Goal: Task Accomplishment & Management: Complete application form

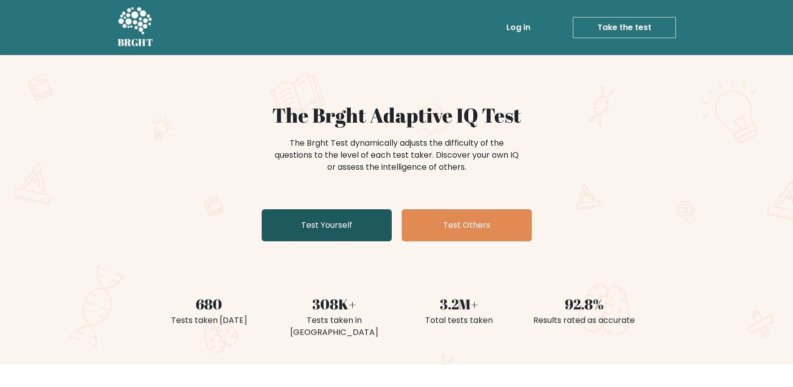
click at [321, 222] on link "Test Yourself" at bounding box center [327, 225] width 130 height 32
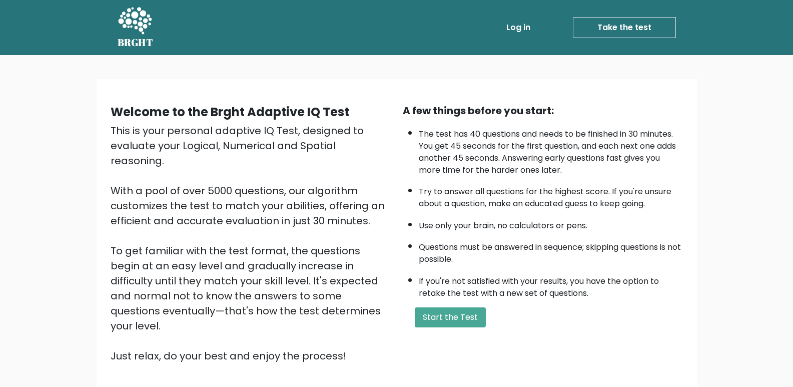
click at [448, 333] on div "Welcome to the Brght Adaptive IQ Test This is your personal adaptive IQ Test, d…" at bounding box center [397, 237] width 584 height 268
click at [453, 326] on button "Start the Test" at bounding box center [450, 317] width 71 height 20
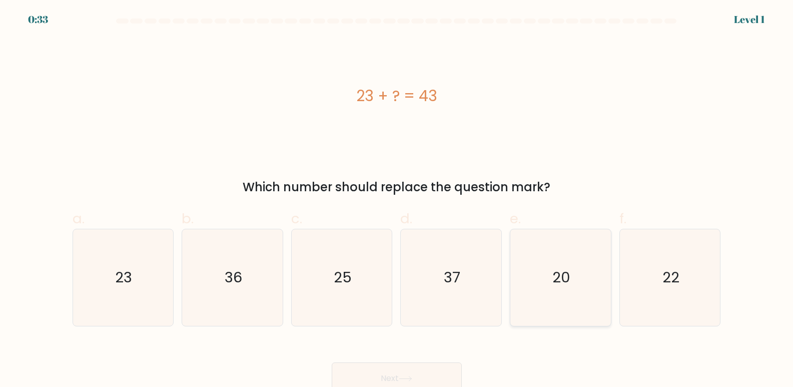
click at [575, 269] on icon "20" at bounding box center [560, 277] width 97 height 97
click at [397, 200] on input "e. 20" at bounding box center [397, 197] width 1 height 7
radio input "true"
click at [344, 357] on div "Next" at bounding box center [397, 366] width 661 height 56
click at [363, 378] on button "Next" at bounding box center [397, 378] width 130 height 32
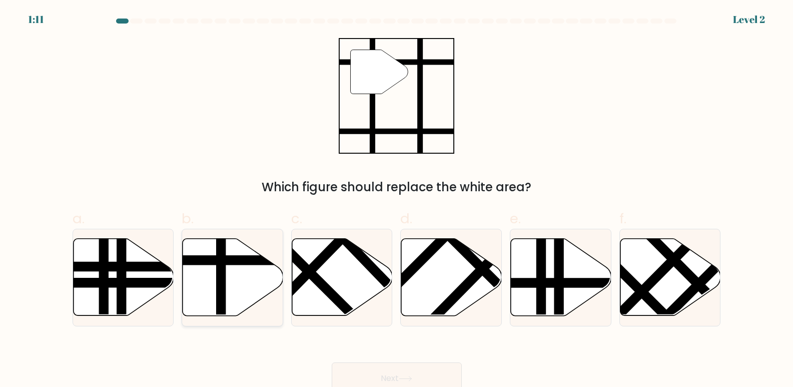
click at [221, 283] on line at bounding box center [221, 319] width 0 height 203
click at [397, 200] on input "b." at bounding box center [397, 197] width 1 height 7
radio input "true"
click at [364, 374] on button "Next" at bounding box center [397, 378] width 130 height 32
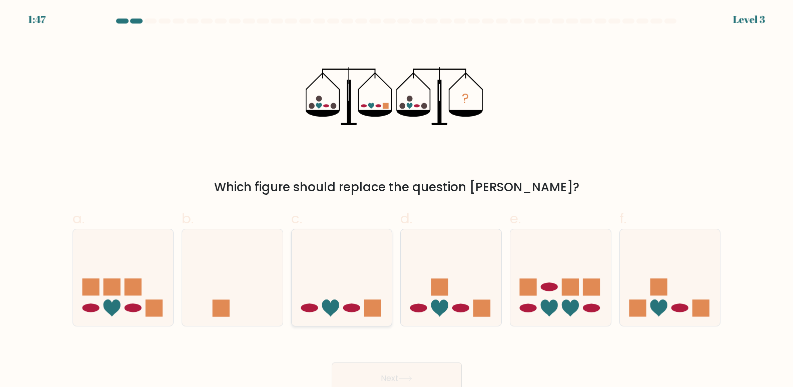
click at [351, 295] on icon at bounding box center [342, 277] width 101 height 83
click at [397, 200] on input "c." at bounding box center [397, 197] width 1 height 7
radio input "true"
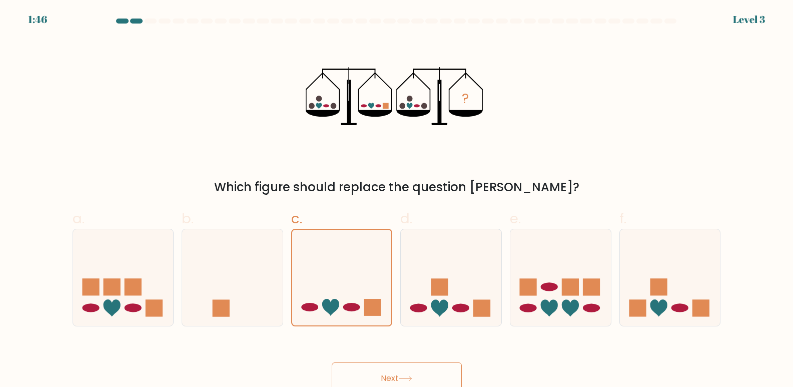
click at [398, 369] on button "Next" at bounding box center [397, 378] width 130 height 32
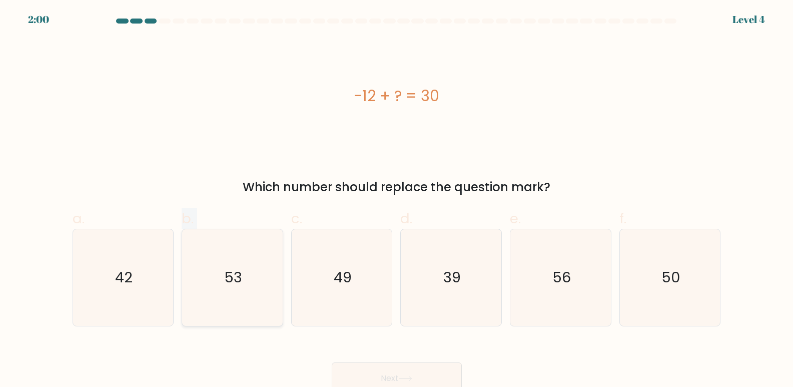
drag, startPoint x: 156, startPoint y: 276, endPoint x: 190, endPoint y: 323, distance: 58.1
click at [190, 323] on div "a. 42 b. 53 c." at bounding box center [397, 263] width 657 height 126
click at [130, 271] on text "42" at bounding box center [124, 278] width 18 height 20
click at [397, 200] on input "a. 42" at bounding box center [397, 197] width 1 height 7
radio input "true"
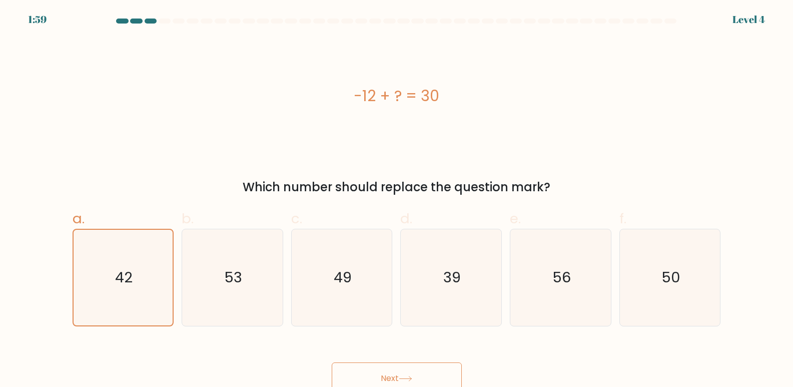
click at [429, 374] on button "Next" at bounding box center [397, 378] width 130 height 32
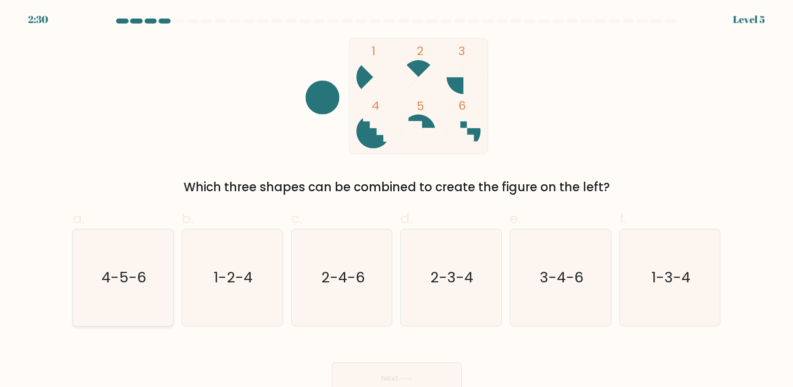
click at [86, 294] on icon "4-5-6" at bounding box center [123, 277] width 97 height 97
click at [397, 200] on input "a. 4-5-6" at bounding box center [397, 197] width 1 height 7
radio input "true"
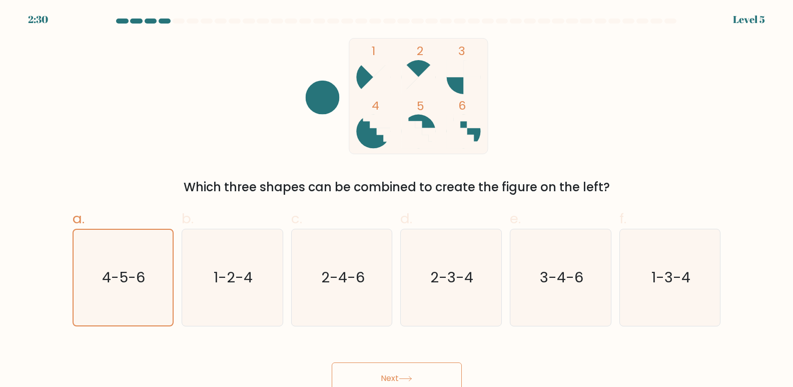
click at [358, 370] on button "Next" at bounding box center [397, 378] width 130 height 32
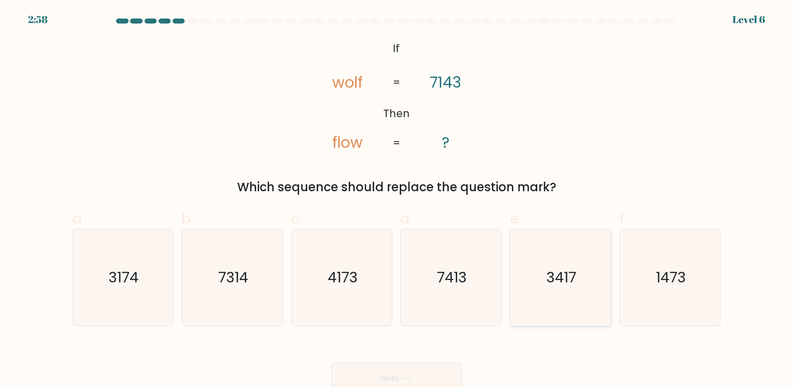
click at [568, 308] on icon "3417" at bounding box center [560, 277] width 97 height 97
click at [397, 200] on input "e. 3417" at bounding box center [397, 197] width 1 height 7
radio input "true"
click at [419, 376] on button "Next" at bounding box center [397, 378] width 130 height 32
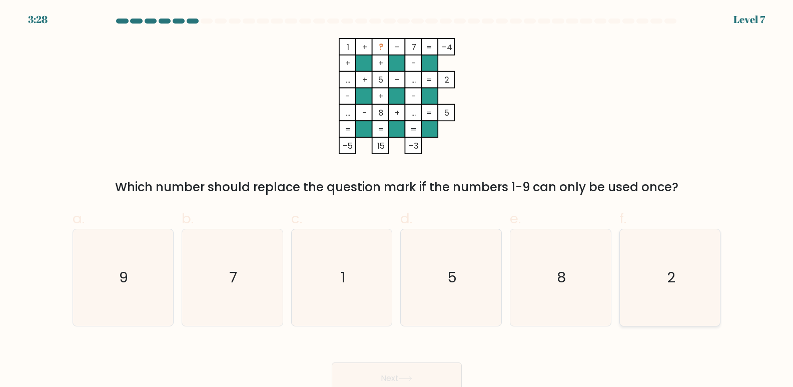
click at [654, 296] on icon "2" at bounding box center [670, 277] width 97 height 97
click at [397, 200] on input "f. 2" at bounding box center [397, 197] width 1 height 7
radio input "true"
click at [366, 370] on button "Next" at bounding box center [397, 378] width 130 height 32
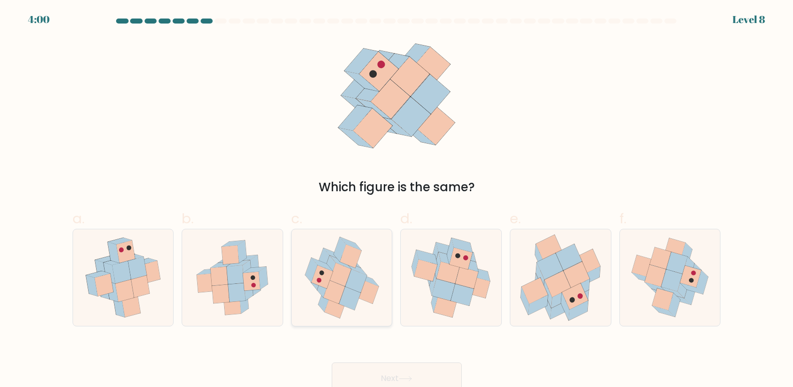
click at [327, 290] on icon at bounding box center [334, 292] width 22 height 24
click at [397, 200] on input "c." at bounding box center [397, 197] width 1 height 7
radio input "true"
click at [395, 366] on button "Next" at bounding box center [397, 378] width 130 height 32
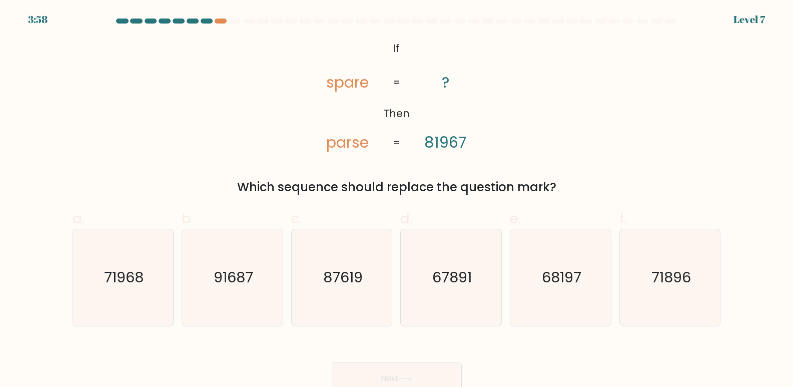
click at [400, 367] on button "Next" at bounding box center [397, 378] width 130 height 32
click at [556, 285] on text "68197" at bounding box center [562, 278] width 40 height 20
click at [397, 200] on input "e. 68197" at bounding box center [397, 197] width 1 height 7
radio input "true"
click at [352, 385] on button "Next" at bounding box center [397, 378] width 130 height 32
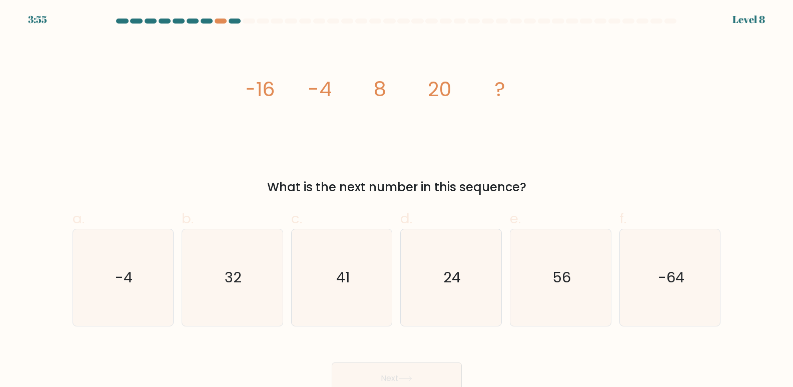
click at [237, 328] on form at bounding box center [396, 207] width 793 height 376
click at [234, 309] on icon "32" at bounding box center [232, 277] width 97 height 97
click at [397, 200] on input "b. 32" at bounding box center [397, 197] width 1 height 7
radio input "true"
click at [375, 369] on button "Next" at bounding box center [397, 378] width 130 height 32
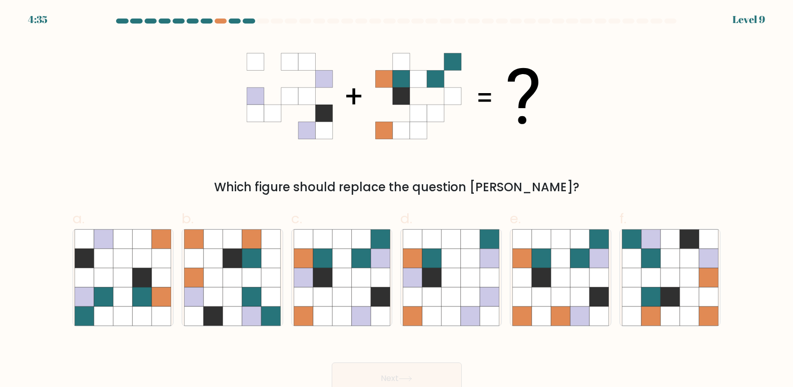
click at [666, 22] on div at bounding box center [671, 21] width 12 height 5
click at [543, 269] on icon at bounding box center [541, 277] width 19 height 19
click at [397, 200] on input "e." at bounding box center [397, 197] width 1 height 7
radio input "true"
click at [403, 374] on button "Next" at bounding box center [397, 378] width 130 height 32
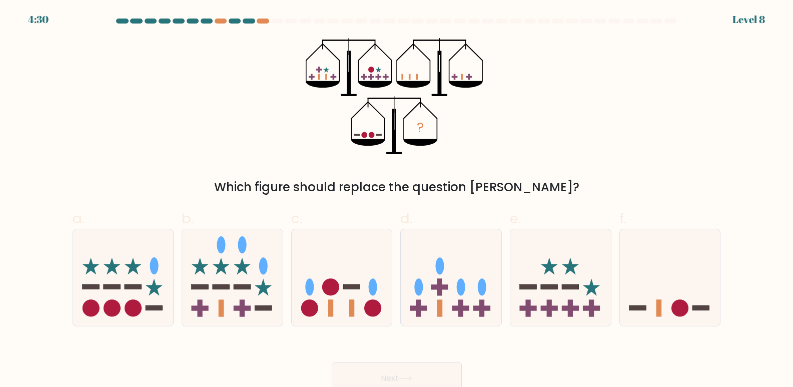
click at [441, 284] on rect at bounding box center [439, 286] width 5 height 17
click at [397, 200] on input "d." at bounding box center [397, 197] width 1 height 7
radio input "true"
click at [427, 365] on button "Next" at bounding box center [397, 378] width 130 height 32
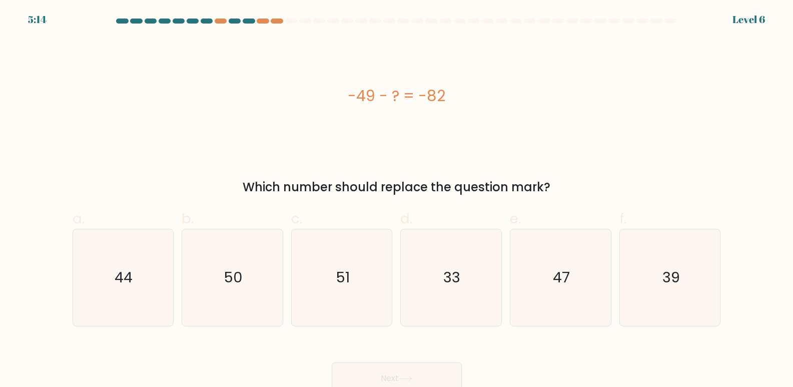
click at [427, 385] on button "Next" at bounding box center [397, 378] width 130 height 32
click at [449, 294] on icon "33" at bounding box center [451, 277] width 97 height 97
click at [397, 200] on input "d. 33" at bounding box center [397, 197] width 1 height 7
radio input "true"
click at [399, 374] on button "Next" at bounding box center [397, 378] width 130 height 32
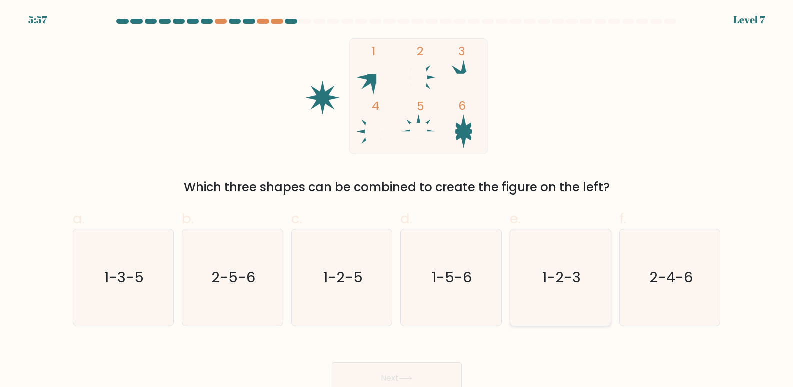
click at [520, 303] on icon "1-2-3" at bounding box center [560, 277] width 97 height 97
click at [397, 200] on input "e. 1-2-3" at bounding box center [397, 197] width 1 height 7
radio input "true"
click at [431, 380] on button "Next" at bounding box center [397, 378] width 130 height 32
click at [539, 285] on icon "1-2-3" at bounding box center [561, 278] width 96 height 96
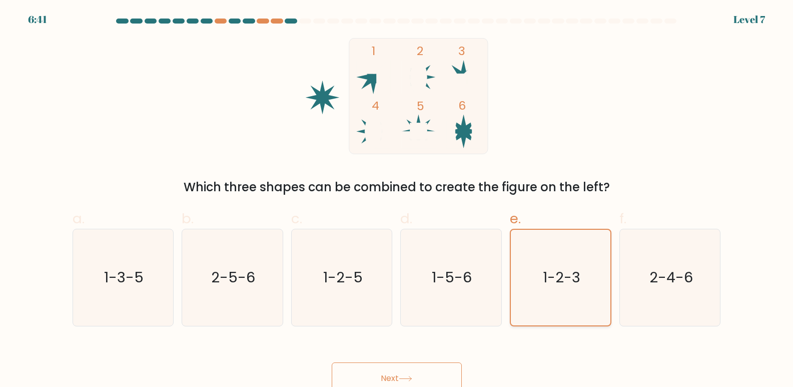
click at [397, 200] on input "e. 1-2-3" at bounding box center [397, 197] width 1 height 7
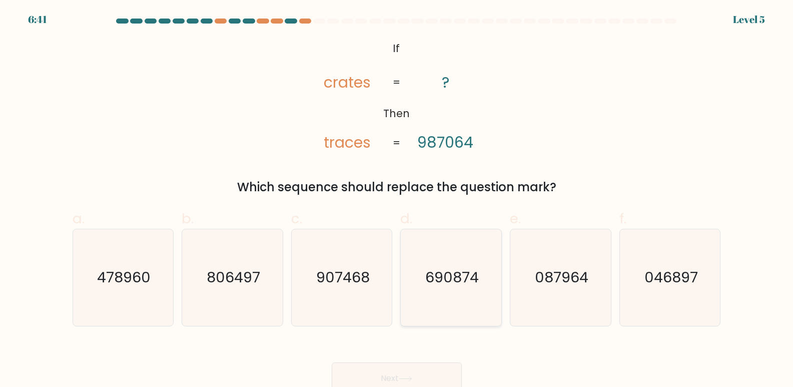
click at [446, 301] on icon "690874" at bounding box center [451, 277] width 97 height 97
click at [397, 200] on input "d. 690874" at bounding box center [397, 197] width 1 height 7
radio input "true"
click at [412, 375] on button "Next" at bounding box center [397, 378] width 130 height 32
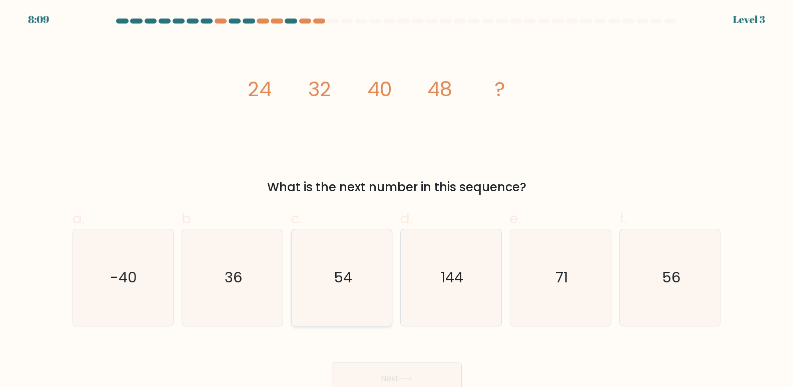
click at [339, 293] on icon "54" at bounding box center [342, 277] width 97 height 97
click at [397, 200] on input "c. 54" at bounding box center [397, 197] width 1 height 7
radio input "true"
click at [372, 357] on div "Next" at bounding box center [397, 366] width 661 height 56
drag, startPoint x: 356, startPoint y: 370, endPoint x: 276, endPoint y: 354, distance: 81.1
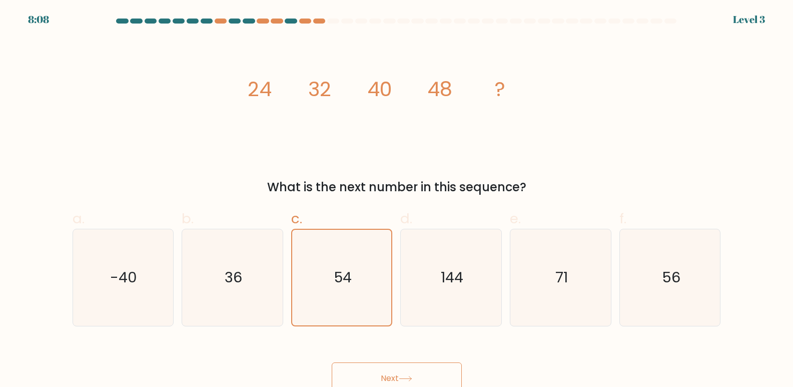
click at [355, 370] on button "Next" at bounding box center [397, 378] width 130 height 32
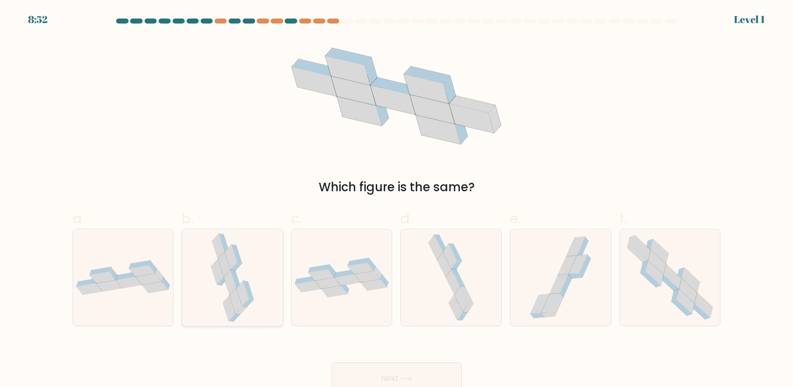
click at [278, 291] on div at bounding box center [233, 278] width 102 height 98
click at [397, 200] on input "b." at bounding box center [397, 197] width 1 height 7
radio input "true"
click at [381, 357] on div "Next" at bounding box center [397, 366] width 661 height 56
drag, startPoint x: 376, startPoint y: 384, endPoint x: 520, endPoint y: 358, distance: 146.0
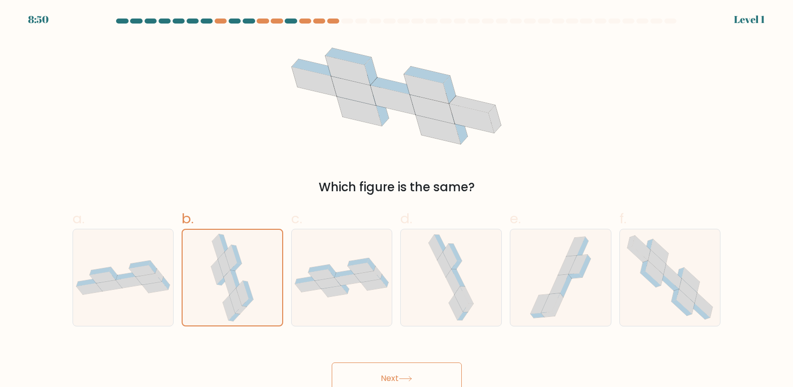
click at [520, 358] on div "Next" at bounding box center [397, 366] width 661 height 56
click at [664, 306] on icon at bounding box center [670, 277] width 99 height 97
click at [397, 200] on input "f." at bounding box center [397, 197] width 1 height 7
radio input "true"
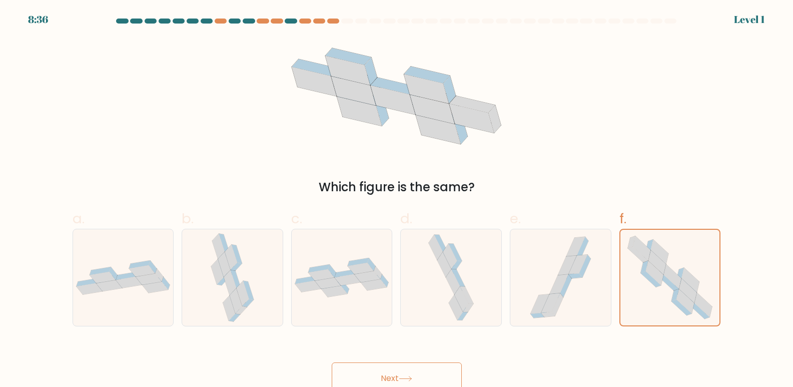
click at [406, 381] on icon at bounding box center [406, 379] width 14 height 6
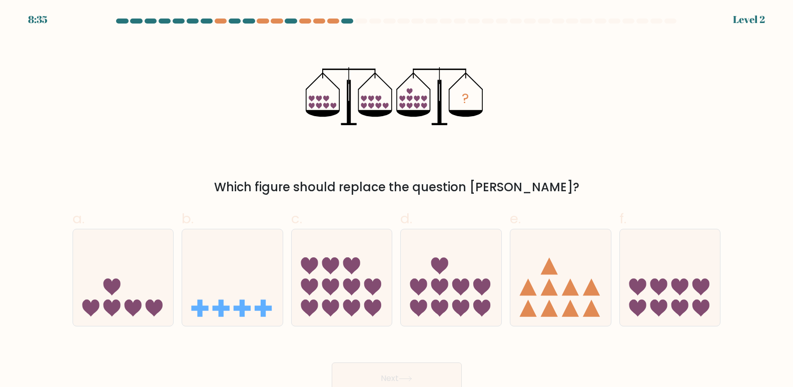
click at [406, 378] on icon at bounding box center [406, 379] width 14 height 6
click at [274, 20] on div at bounding box center [277, 21] width 12 height 5
click at [447, 290] on icon at bounding box center [451, 277] width 101 height 83
click at [397, 200] on input "d." at bounding box center [397, 197] width 1 height 7
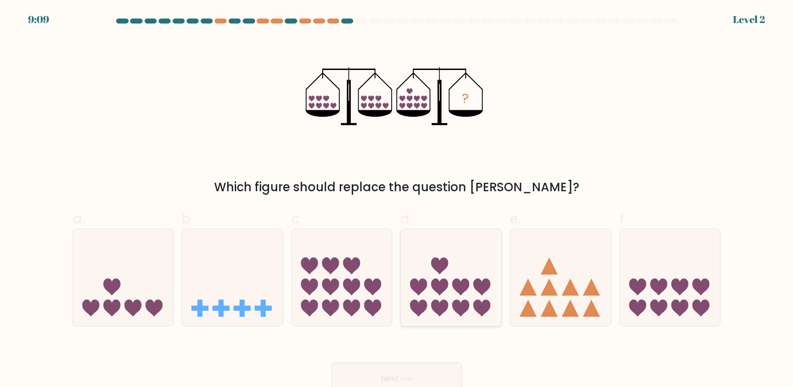
radio input "true"
click at [385, 376] on button "Next" at bounding box center [397, 378] width 130 height 32
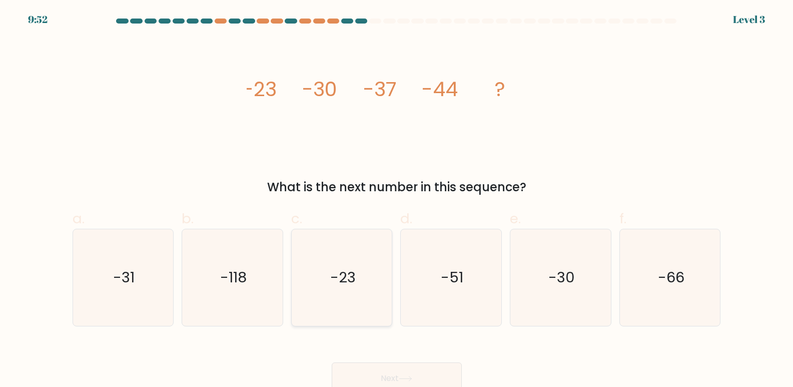
click at [351, 303] on icon "-23" at bounding box center [342, 277] width 97 height 97
click at [397, 200] on input "c. -23" at bounding box center [397, 197] width 1 height 7
radio input "true"
click at [390, 363] on button "Next" at bounding box center [397, 378] width 130 height 32
click at [386, 371] on button "Next" at bounding box center [397, 378] width 130 height 32
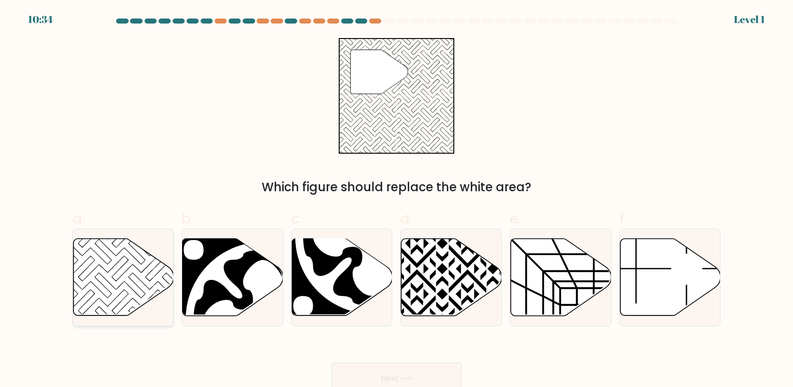
click at [168, 285] on icon at bounding box center [123, 277] width 101 height 77
click at [397, 200] on input "a." at bounding box center [397, 197] width 1 height 7
radio input "true"
click at [377, 376] on button "Next" at bounding box center [397, 378] width 130 height 32
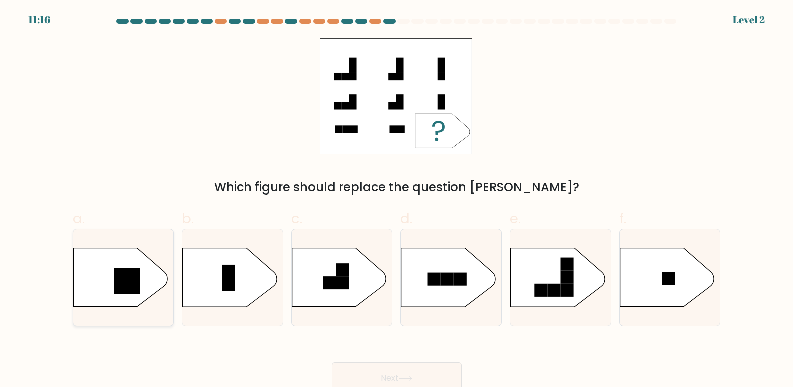
click at [151, 295] on icon at bounding box center [120, 277] width 94 height 59
click at [397, 200] on input "a." at bounding box center [397, 197] width 1 height 7
radio input "true"
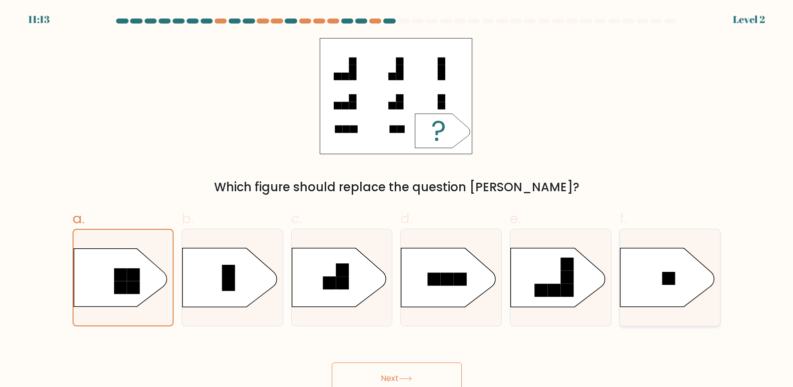
click at [657, 280] on icon at bounding box center [667, 277] width 94 height 59
click at [397, 200] on input "f." at bounding box center [397, 197] width 1 height 7
radio input "true"
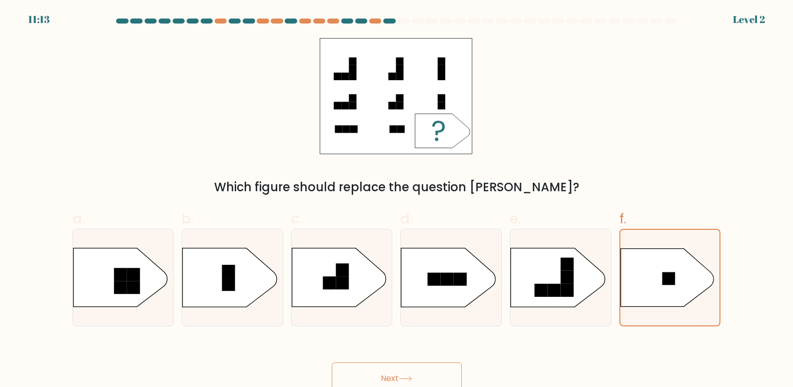
click at [378, 363] on button "Next" at bounding box center [397, 378] width 130 height 32
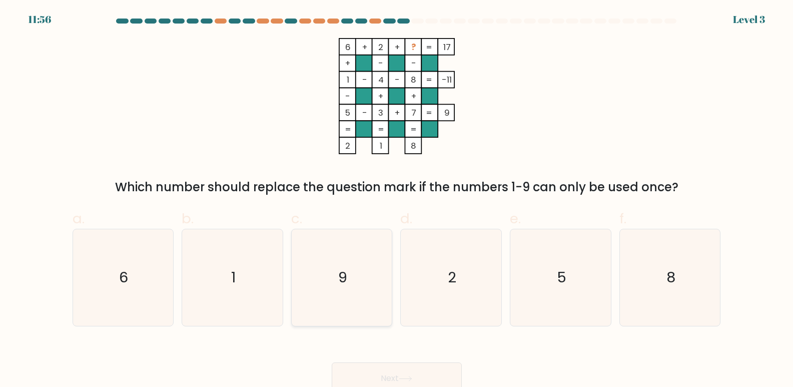
click at [345, 292] on icon "9" at bounding box center [342, 277] width 97 height 97
click at [397, 200] on input "c. 9" at bounding box center [397, 197] width 1 height 7
radio input "true"
click at [406, 382] on button "Next" at bounding box center [397, 378] width 130 height 32
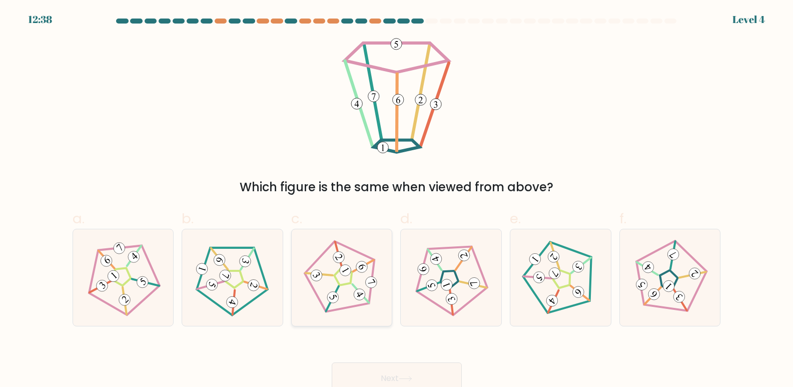
click at [341, 291] on icon at bounding box center [341, 277] width 77 height 77
click at [397, 200] on input "c." at bounding box center [397, 197] width 1 height 7
radio input "true"
click at [356, 361] on div "Next" at bounding box center [397, 366] width 661 height 56
click at [392, 368] on button "Next" at bounding box center [397, 378] width 130 height 32
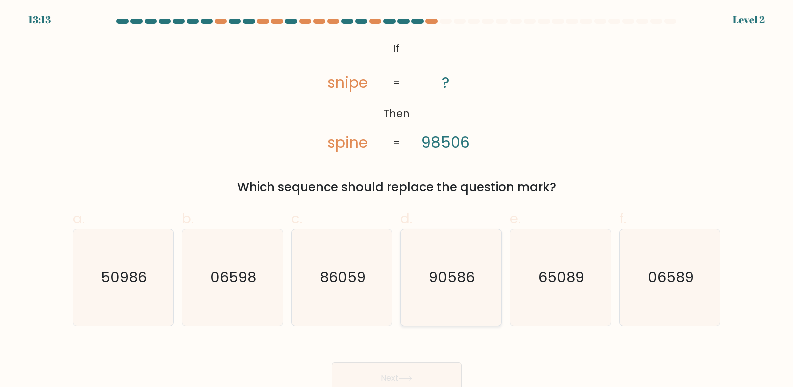
click at [426, 278] on icon "90586" at bounding box center [451, 277] width 97 height 97
click at [397, 200] on input "d. 90586" at bounding box center [397, 197] width 1 height 7
radio input "true"
click at [390, 383] on button "Next" at bounding box center [397, 378] width 130 height 32
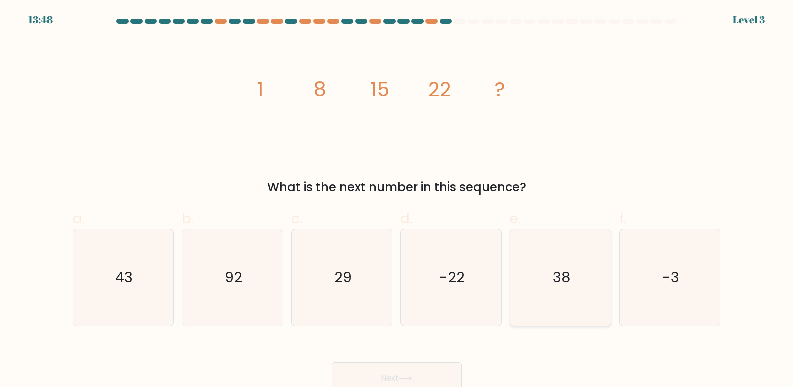
click at [572, 297] on icon "38" at bounding box center [560, 277] width 97 height 97
click at [397, 200] on input "e. 38" at bounding box center [397, 197] width 1 height 7
radio input "true"
click at [354, 266] on icon "29" at bounding box center [342, 277] width 97 height 97
click at [397, 200] on input "c. 29" at bounding box center [397, 197] width 1 height 7
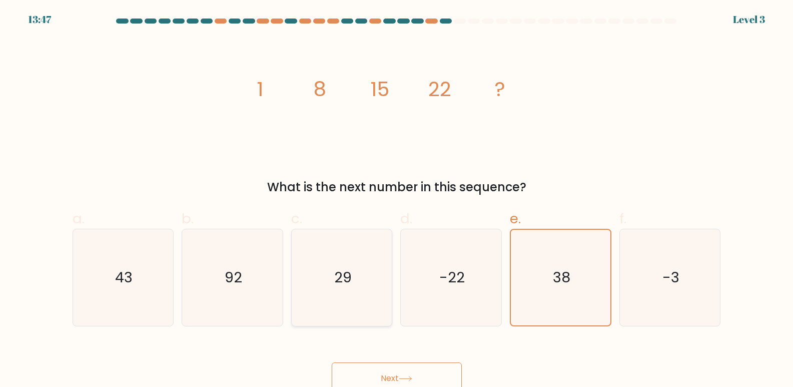
radio input "true"
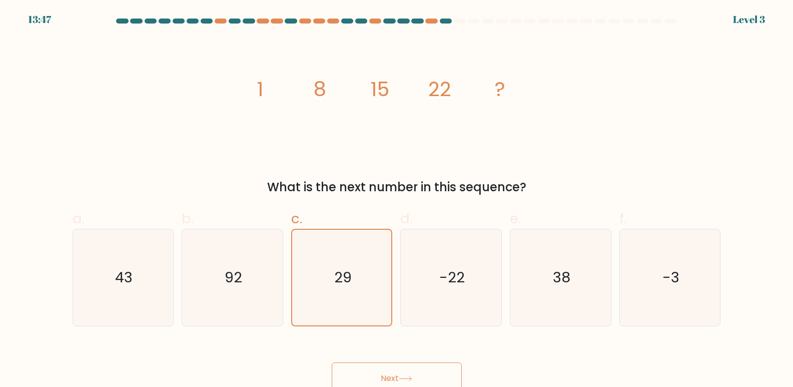
click at [380, 369] on button "Next" at bounding box center [397, 378] width 130 height 32
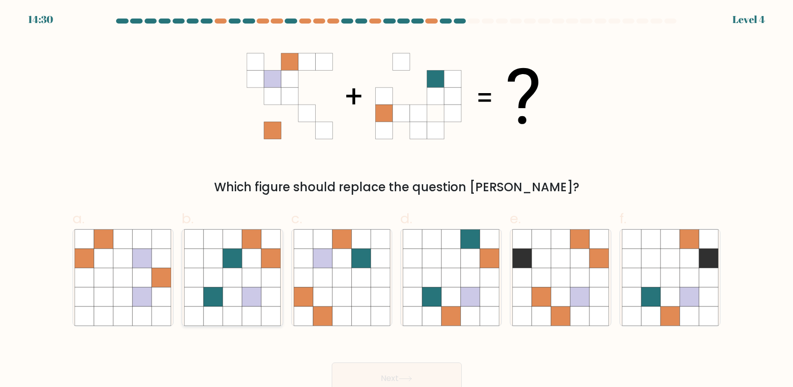
click at [261, 240] on icon at bounding box center [251, 239] width 19 height 19
click at [397, 200] on input "b." at bounding box center [397, 197] width 1 height 7
radio input "true"
click at [378, 378] on button "Next" at bounding box center [397, 378] width 130 height 32
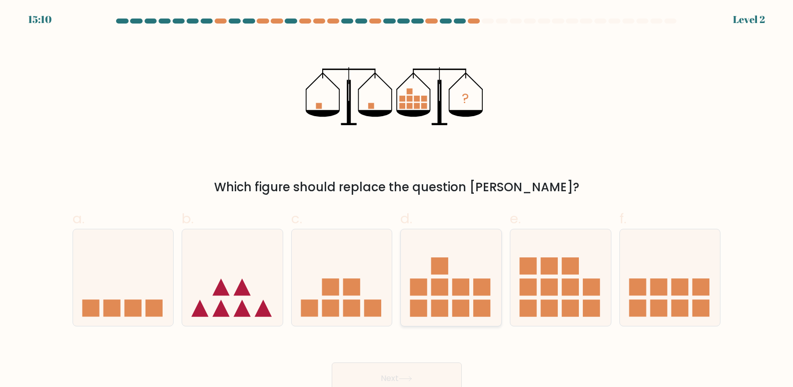
drag, startPoint x: 447, startPoint y: 287, endPoint x: 418, endPoint y: 372, distance: 90.2
click at [447, 287] on rect at bounding box center [439, 286] width 17 height 17
click at [397, 200] on input "d." at bounding box center [397, 197] width 1 height 7
radio input "true"
click at [398, 385] on button "Next" at bounding box center [397, 378] width 130 height 32
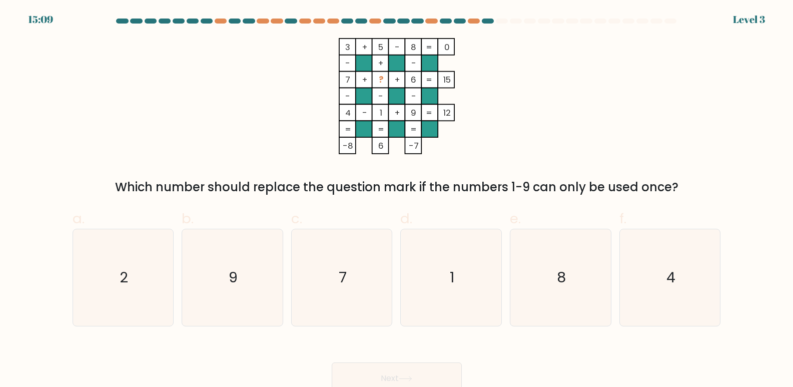
click at [393, 374] on button "Next" at bounding box center [397, 378] width 130 height 32
click at [359, 307] on icon "7" at bounding box center [342, 277] width 97 height 97
click at [397, 200] on input "c. 7" at bounding box center [397, 197] width 1 height 7
radio input "true"
click at [363, 365] on button "Next" at bounding box center [397, 378] width 130 height 32
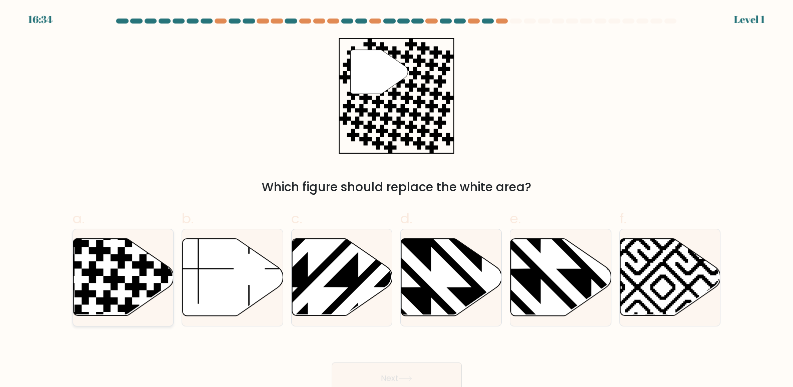
drag, startPoint x: 147, startPoint y: 280, endPoint x: 138, endPoint y: 279, distance: 8.5
click at [142, 279] on icon at bounding box center [123, 277] width 101 height 77
click at [397, 200] on input "a." at bounding box center [397, 197] width 1 height 7
radio input "true"
click at [374, 378] on button "Next" at bounding box center [397, 378] width 130 height 32
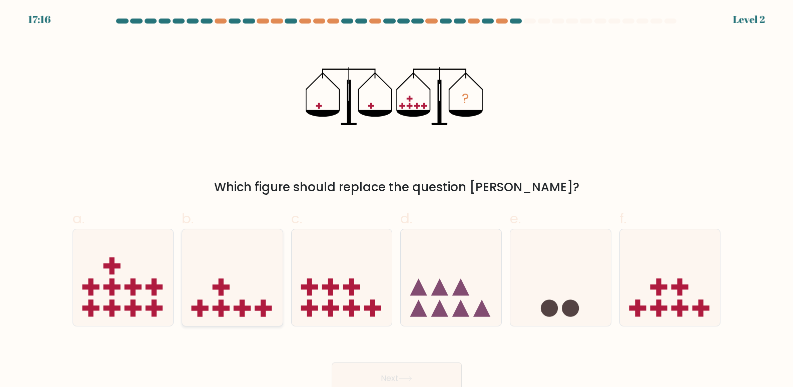
click at [223, 277] on icon at bounding box center [232, 277] width 101 height 83
click at [397, 200] on input "b." at bounding box center [397, 197] width 1 height 7
radio input "true"
click at [364, 378] on button "Next" at bounding box center [397, 378] width 130 height 32
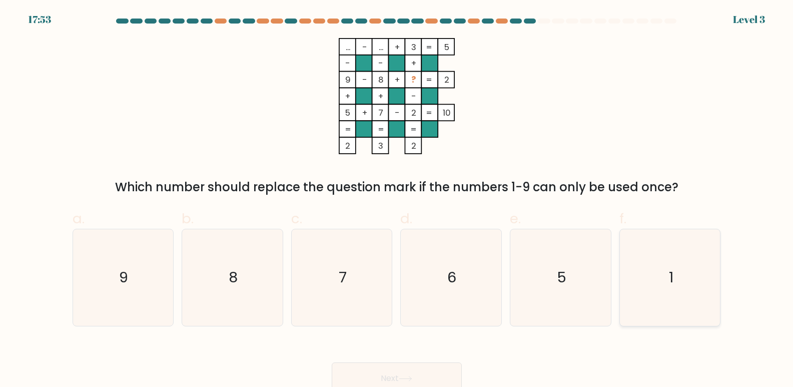
click at [665, 306] on icon "1" at bounding box center [670, 277] width 97 height 97
click at [397, 200] on input "f. 1" at bounding box center [397, 197] width 1 height 7
radio input "true"
click at [407, 379] on icon at bounding box center [405, 378] width 12 height 5
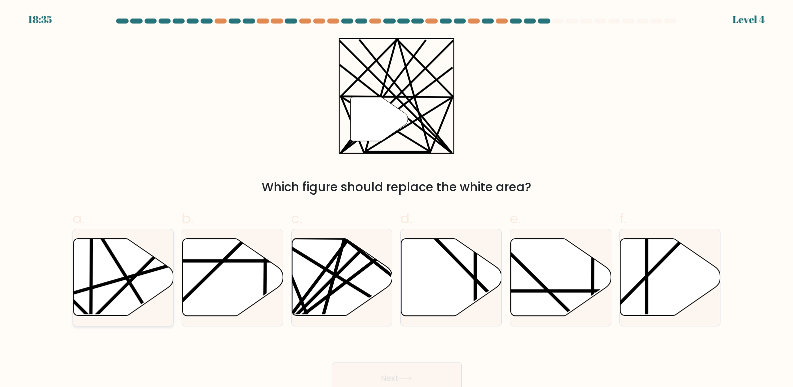
click at [125, 285] on line at bounding box center [90, 321] width 197 height 197
click at [397, 200] on input "a." at bounding box center [397, 197] width 1 height 7
radio input "true"
click at [378, 367] on button "Next" at bounding box center [397, 378] width 130 height 32
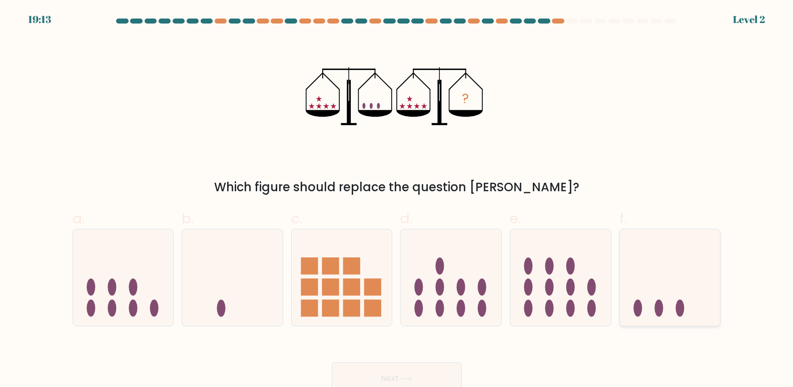
click at [673, 303] on icon at bounding box center [670, 277] width 101 height 83
click at [397, 200] on input "f." at bounding box center [397, 197] width 1 height 7
radio input "true"
click at [407, 384] on button "Next" at bounding box center [397, 378] width 130 height 32
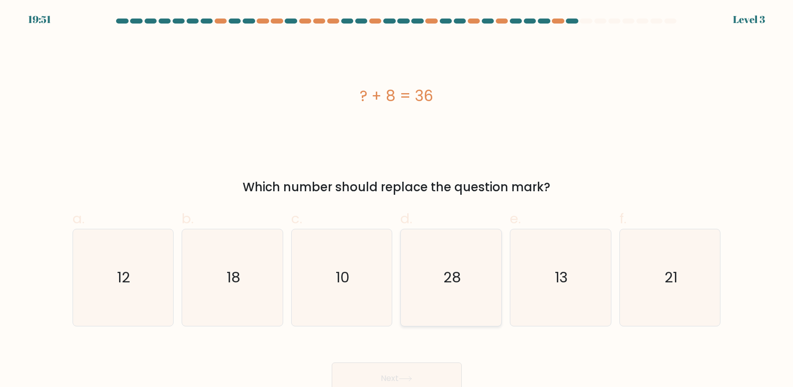
click at [448, 311] on icon "28" at bounding box center [451, 277] width 97 height 97
click at [397, 200] on input "d. 28" at bounding box center [397, 197] width 1 height 7
radio input "true"
click at [397, 380] on button "Next" at bounding box center [397, 378] width 130 height 32
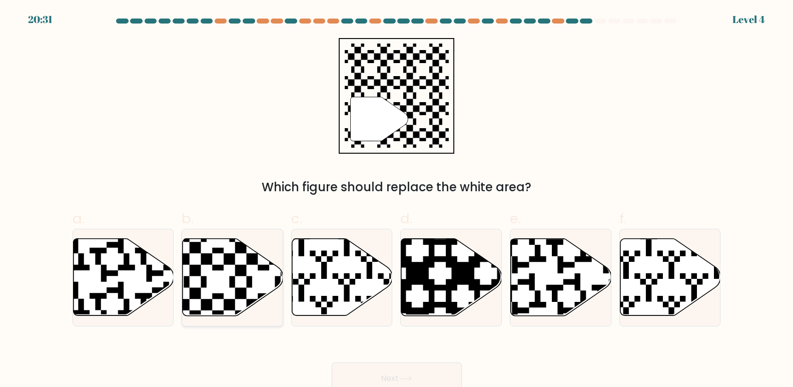
click at [258, 276] on icon at bounding box center [233, 277] width 101 height 77
click at [397, 200] on input "b." at bounding box center [397, 197] width 1 height 7
radio input "true"
click at [386, 372] on button "Next" at bounding box center [397, 378] width 130 height 32
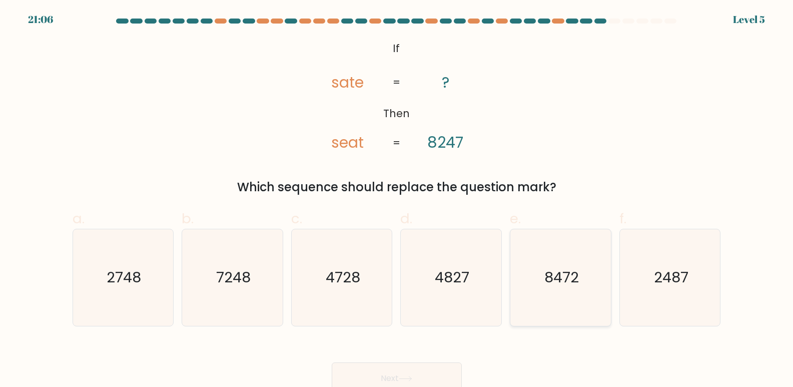
click at [584, 288] on icon "8472" at bounding box center [560, 277] width 97 height 97
click at [397, 200] on input "e. 8472" at bounding box center [397, 197] width 1 height 7
radio input "true"
click at [432, 362] on div "Next" at bounding box center [397, 366] width 661 height 56
click at [425, 379] on button "Next" at bounding box center [397, 378] width 130 height 32
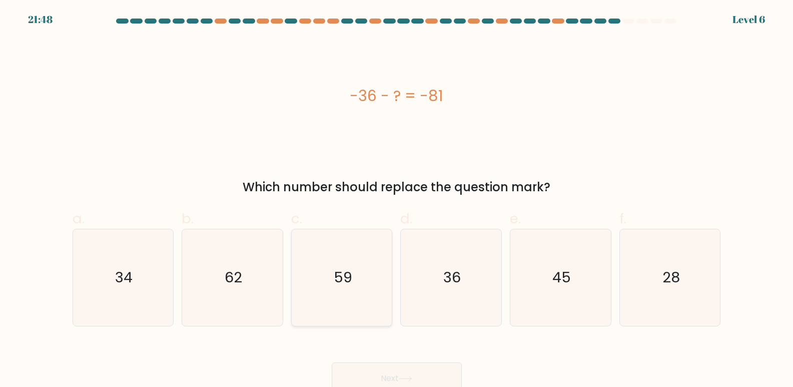
click at [389, 265] on icon "59" at bounding box center [342, 277] width 97 height 97
click at [397, 200] on input "c. 59" at bounding box center [397, 197] width 1 height 7
radio input "true"
click at [450, 300] on icon "36" at bounding box center [451, 277] width 97 height 97
click at [397, 200] on input "d. 36" at bounding box center [397, 197] width 1 height 7
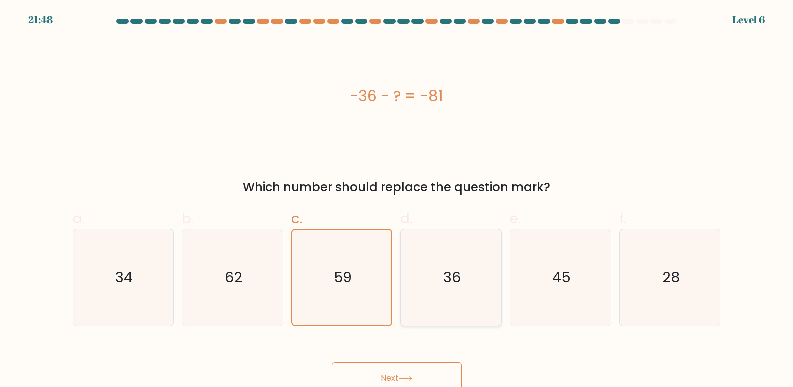
radio input "true"
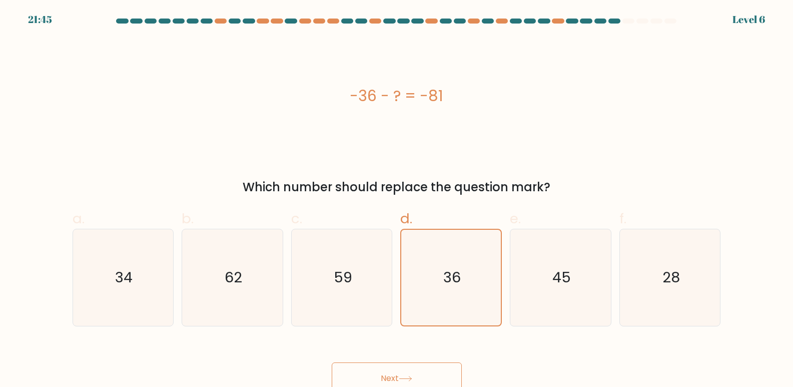
click at [387, 368] on button "Next" at bounding box center [397, 378] width 130 height 32
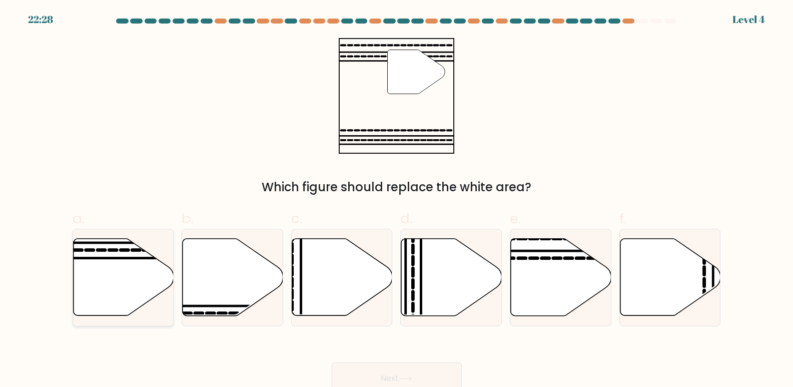
click at [109, 250] on icon at bounding box center [113, 250] width 8 height 0
click at [397, 200] on input "a." at bounding box center [397, 197] width 1 height 7
radio input "true"
click at [352, 364] on button "Next" at bounding box center [397, 378] width 130 height 32
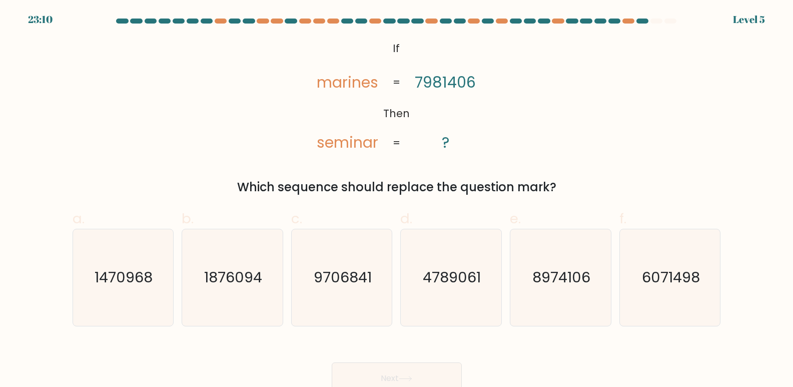
drag, startPoint x: 258, startPoint y: 292, endPoint x: 341, endPoint y: 355, distance: 104.7
click at [258, 291] on icon "1876094" at bounding box center [232, 277] width 97 height 97
click at [397, 200] on input "b. 1876094" at bounding box center [397, 197] width 1 height 7
radio input "true"
click at [381, 361] on div "Next" at bounding box center [397, 366] width 661 height 56
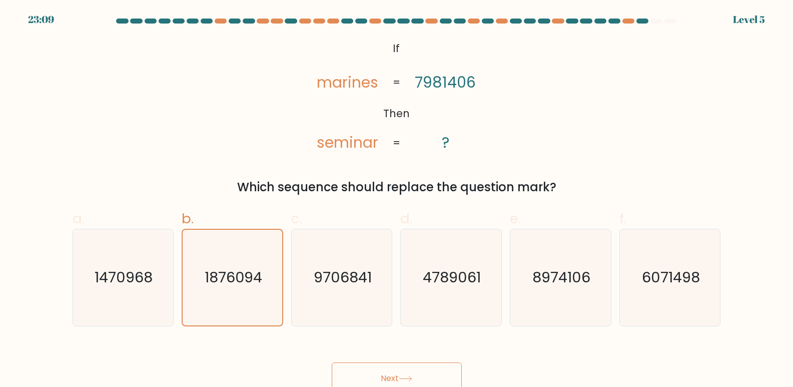
click at [377, 367] on button "Next" at bounding box center [397, 378] width 130 height 32
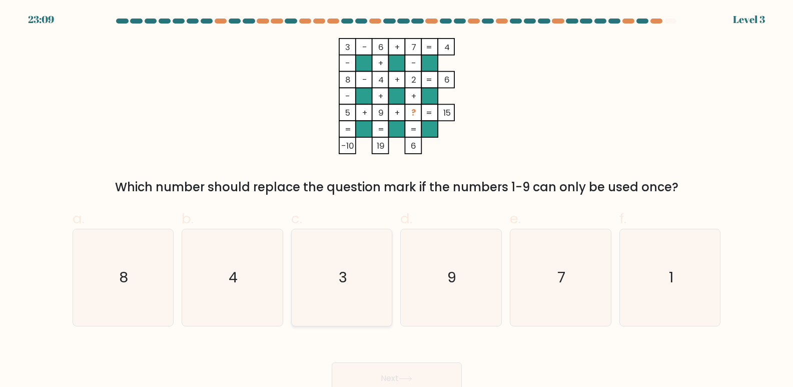
click at [367, 287] on icon "3" at bounding box center [342, 277] width 97 height 97
click at [397, 200] on input "c. 3" at bounding box center [397, 197] width 1 height 7
radio input "true"
click at [451, 370] on button "Next" at bounding box center [397, 378] width 130 height 32
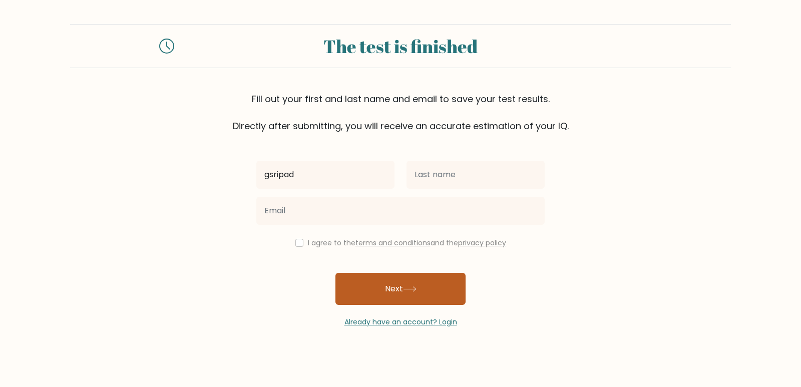
type input "gsripad"
click at [399, 299] on button "Next" at bounding box center [400, 289] width 130 height 32
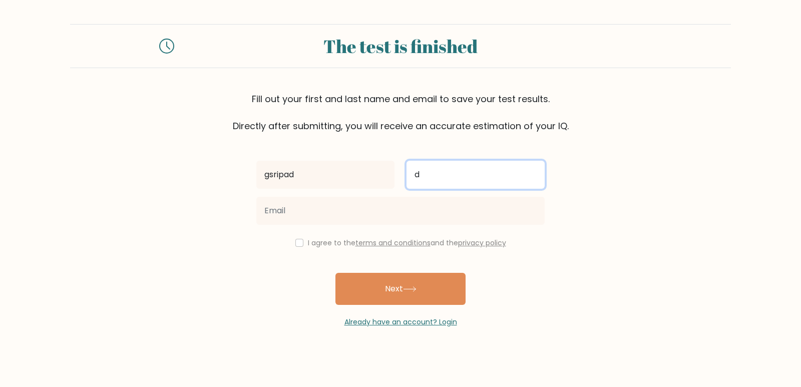
type input "d"
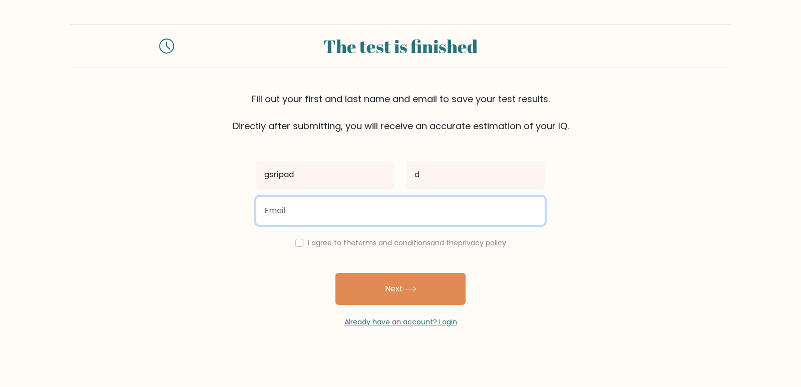
click at [360, 203] on input "email" at bounding box center [400, 211] width 288 height 28
type input "fishgameingksi@gmail.com"
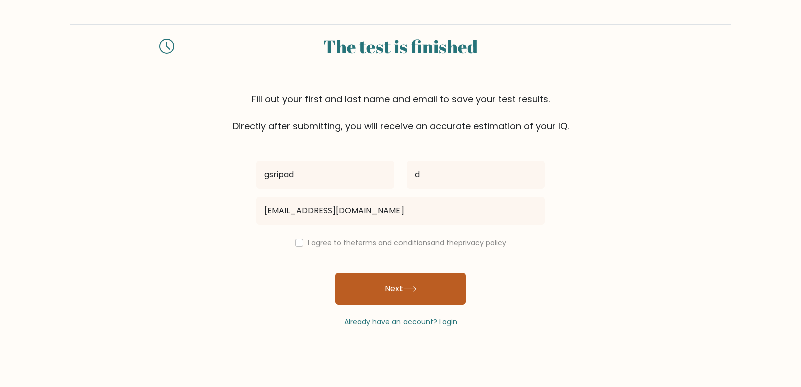
click at [371, 278] on button "Next" at bounding box center [400, 289] width 130 height 32
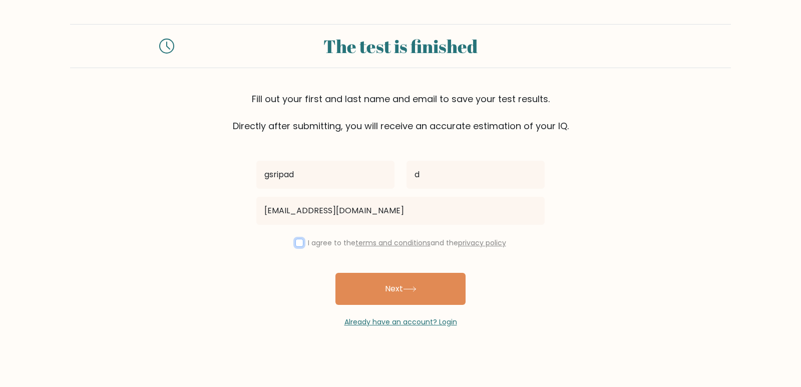
click at [299, 239] on input "checkbox" at bounding box center [299, 243] width 8 height 8
checkbox input "true"
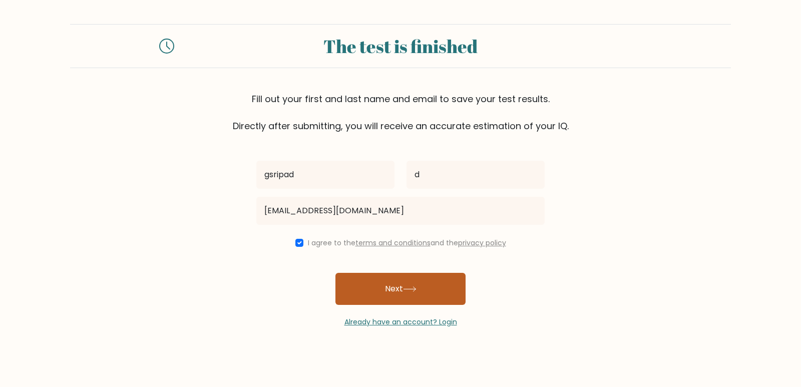
click at [359, 276] on button "Next" at bounding box center [400, 289] width 130 height 32
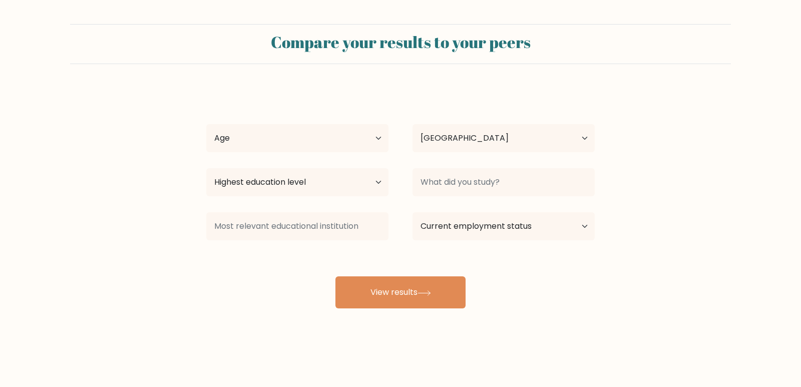
select select "IN"
click at [374, 143] on select "Age Under [DEMOGRAPHIC_DATA] [DEMOGRAPHIC_DATA] [DEMOGRAPHIC_DATA] [DEMOGRAPHIC…" at bounding box center [297, 138] width 182 height 28
select select "min_18"
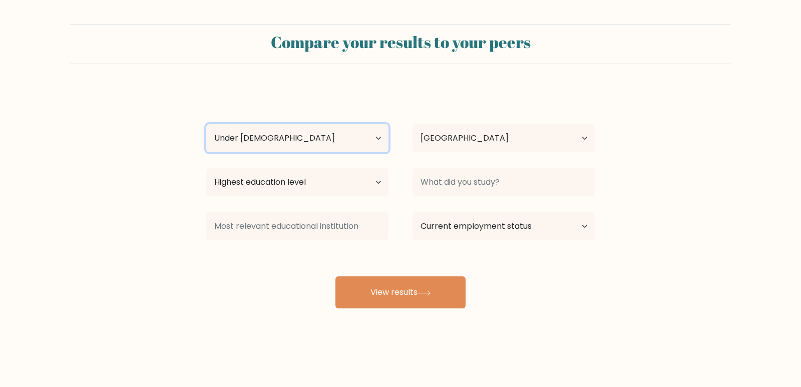
click at [206, 124] on select "Age Under [DEMOGRAPHIC_DATA] [DEMOGRAPHIC_DATA] [DEMOGRAPHIC_DATA] [DEMOGRAPHIC…" at bounding box center [297, 138] width 182 height 28
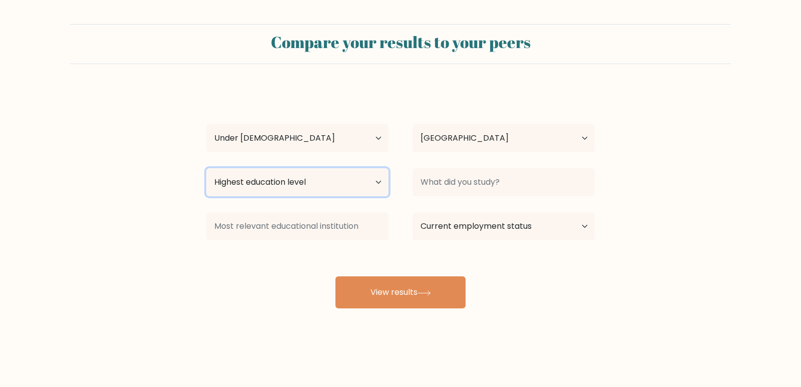
click at [309, 173] on select "Highest education level No schooling Primary Lower Secondary Upper Secondary Oc…" at bounding box center [297, 182] width 182 height 28
click at [206, 168] on select "Highest education level No schooling Primary Lower Secondary Upper Secondary Oc…" at bounding box center [297, 182] width 182 height 28
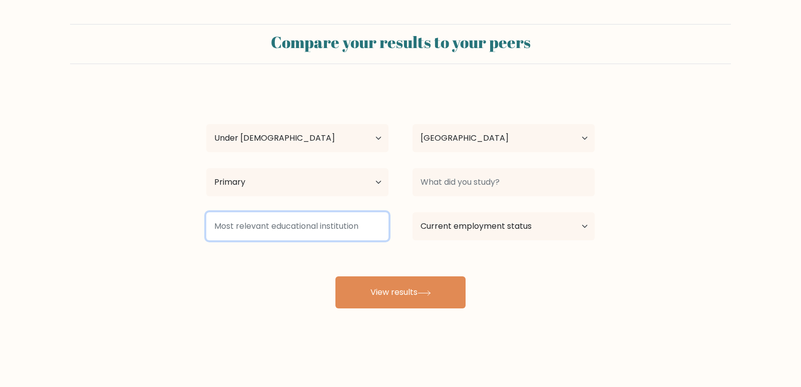
click at [290, 223] on input at bounding box center [297, 226] width 182 height 28
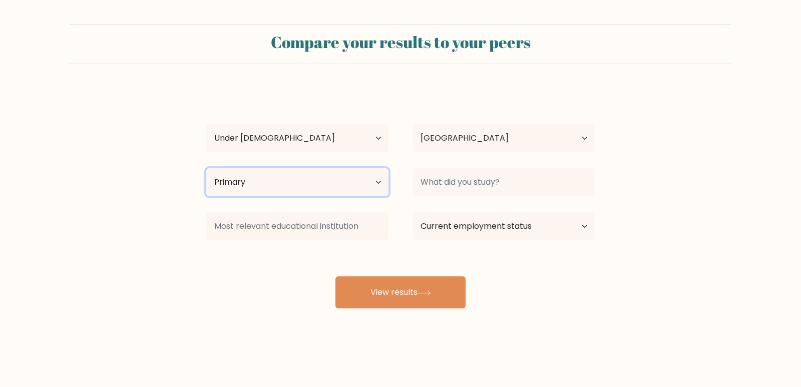
click at [338, 187] on select "Highest education level No schooling Primary Lower Secondary Upper Secondary Oc…" at bounding box center [297, 182] width 182 height 28
select select "upper_secondary"
click at [206, 168] on select "Highest education level No schooling Primary Lower Secondary Upper Secondary Oc…" at bounding box center [297, 182] width 182 height 28
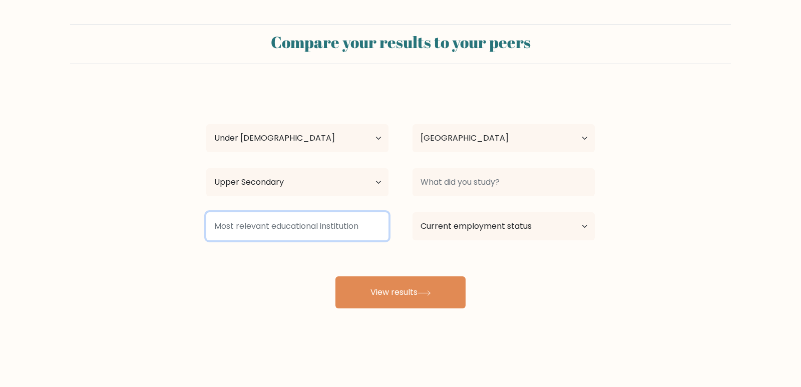
click at [306, 234] on input at bounding box center [297, 226] width 182 height 28
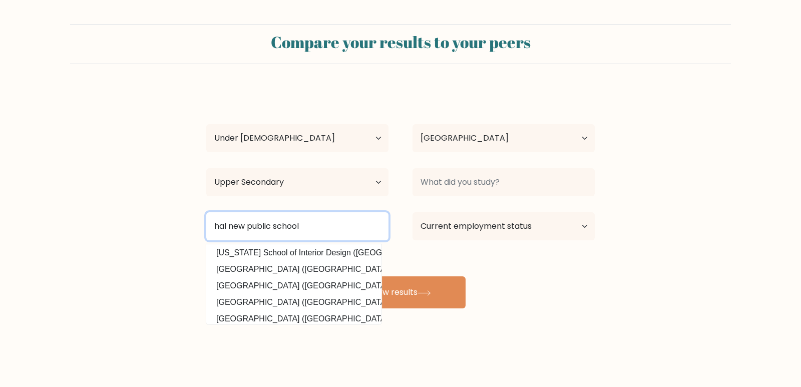
scroll to position [98, 0]
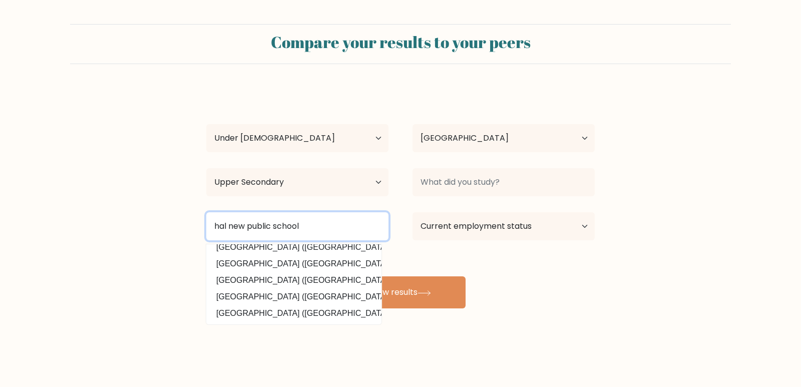
type input "hal new public school"
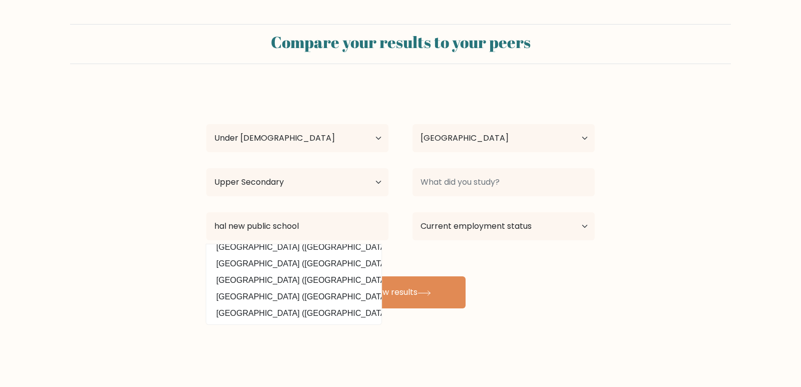
click at [453, 251] on div "gsripad d Age Under 18 years old 18-24 years old 25-34 years old 35-44 years ol…" at bounding box center [400, 198] width 400 height 220
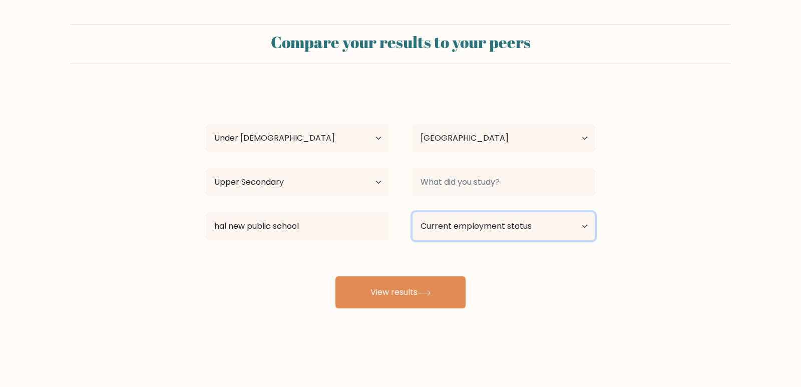
click at [480, 223] on select "Current employment status Employed Student Retired Other / prefer not to answer" at bounding box center [503, 226] width 182 height 28
select select "student"
click at [412, 212] on select "Current employment status Employed Student Retired Other / prefer not to answer" at bounding box center [503, 226] width 182 height 28
click at [414, 309] on div "Compare your results to your peers gsripad d Age Under 18 years old 18-24 years…" at bounding box center [400, 189] width 801 height 379
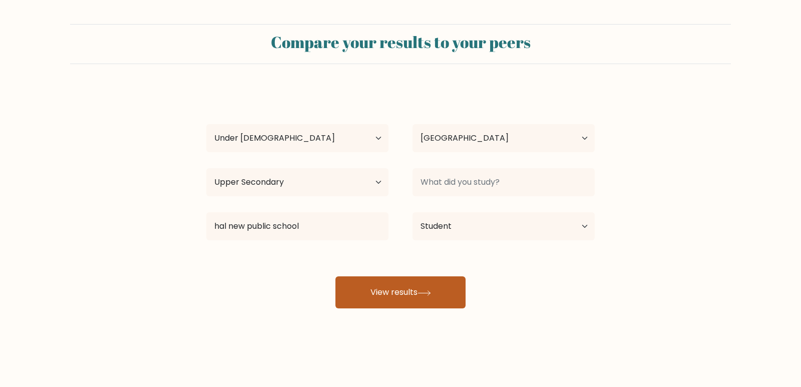
click at [410, 300] on button "View results" at bounding box center [400, 292] width 130 height 32
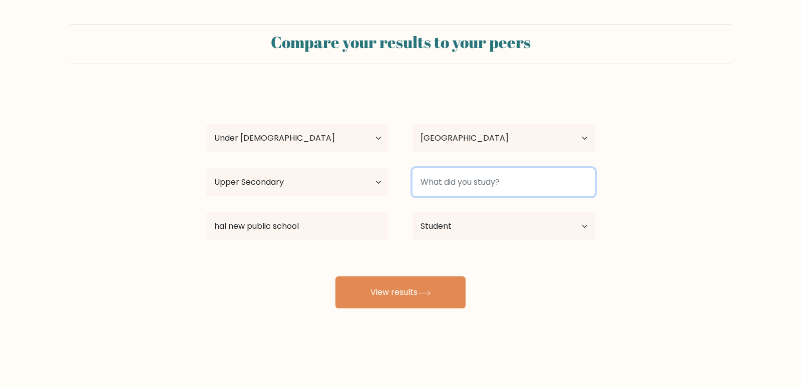
click at [479, 170] on input at bounding box center [503, 182] width 182 height 28
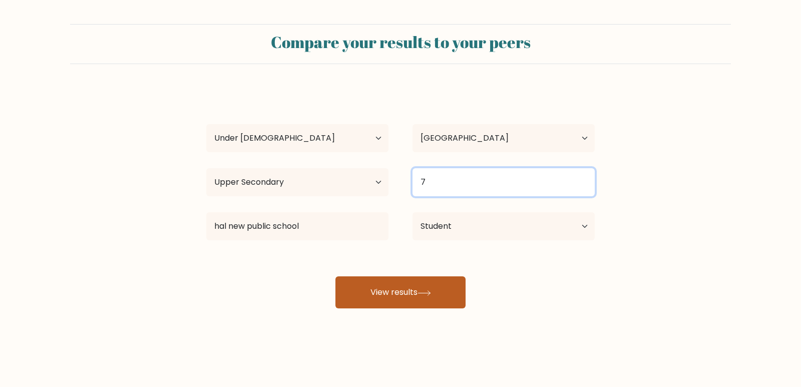
type input "7"
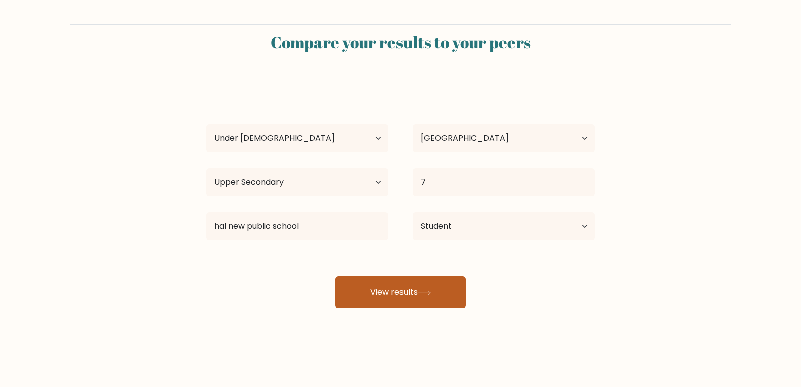
click at [406, 293] on button "View results" at bounding box center [400, 292] width 130 height 32
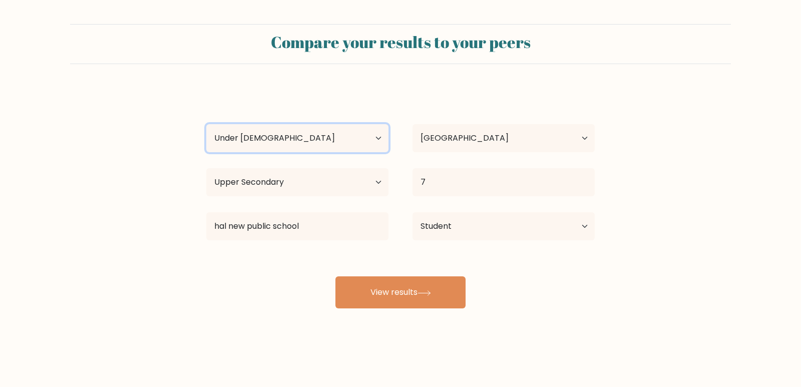
click at [241, 131] on select "Age Under 18 years old 18-24 years old 25-34 years old 35-44 years old 45-54 ye…" at bounding box center [297, 138] width 182 height 28
click at [276, 127] on select "Age Under 18 years old 18-24 years old 25-34 years old 35-44 years old 45-54 ye…" at bounding box center [297, 138] width 182 height 28
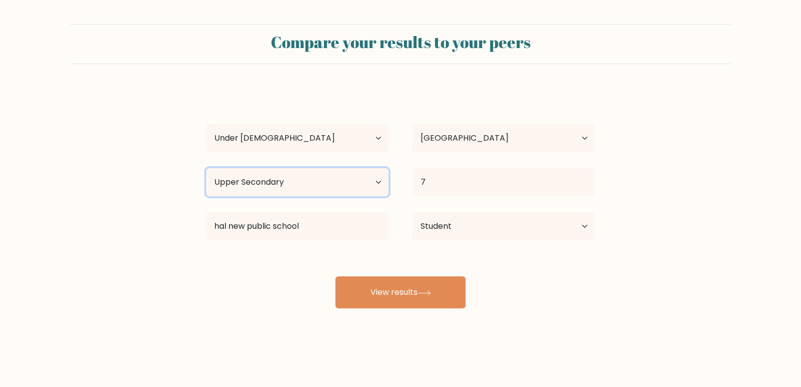
click at [258, 181] on select "Highest education level No schooling Primary Lower Secondary Upper Secondary Oc…" at bounding box center [297, 182] width 182 height 28
click at [206, 168] on select "Highest education level No schooling Primary Lower Secondary Upper Secondary Oc…" at bounding box center [297, 182] width 182 height 28
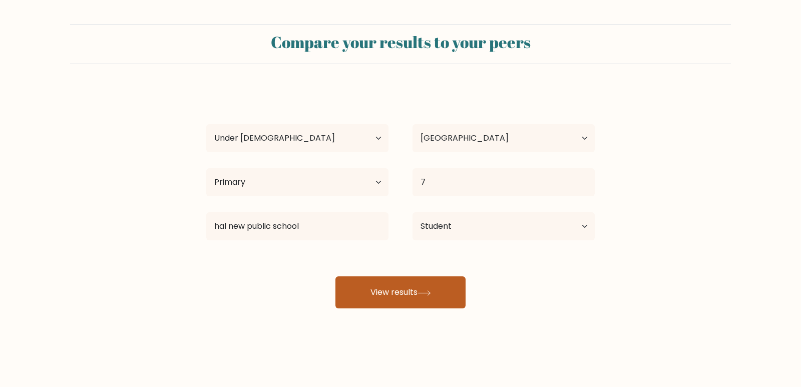
click at [416, 283] on button "View results" at bounding box center [400, 292] width 130 height 32
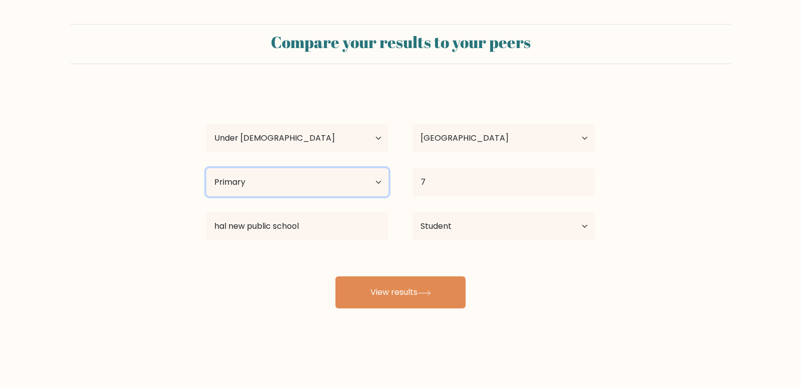
click at [308, 169] on select "Highest education level No schooling Primary Lower Secondary Upper Secondary Oc…" at bounding box center [297, 182] width 182 height 28
click at [206, 168] on select "Highest education level No schooling Primary Lower Secondary Upper Secondary Oc…" at bounding box center [297, 182] width 182 height 28
click at [286, 186] on select "Highest education level No schooling Primary Lower Secondary Upper Secondary Oc…" at bounding box center [297, 182] width 182 height 28
click at [206, 168] on select "Highest education level No schooling Primary Lower Secondary Upper Secondary Oc…" at bounding box center [297, 182] width 182 height 28
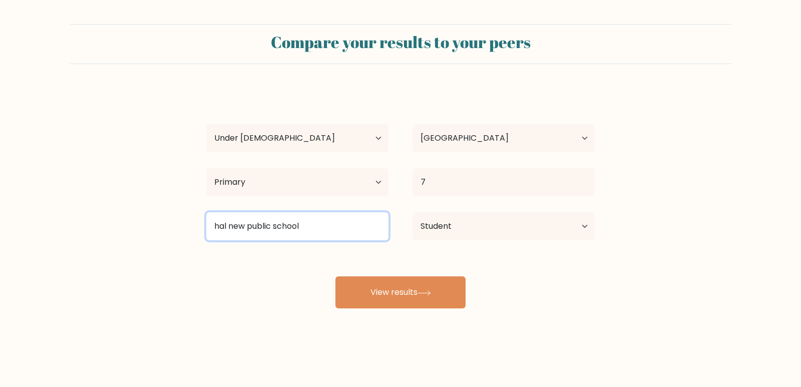
click at [236, 212] on div "hal new public school Kazakhstan School of Public Health (Kazakhstan) New Econo…" at bounding box center [297, 226] width 206 height 36
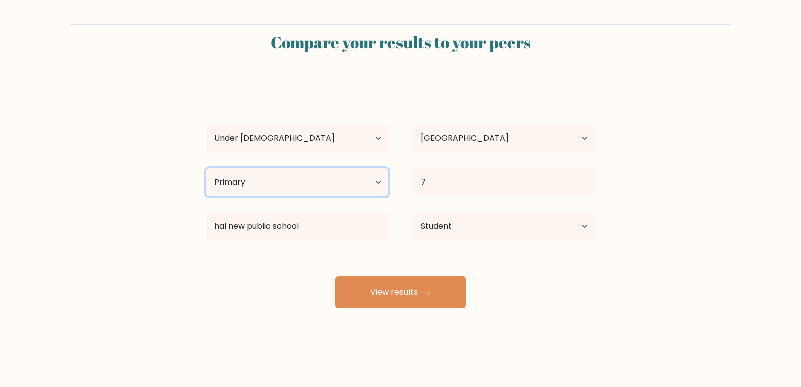
drag, startPoint x: 256, startPoint y: 190, endPoint x: 255, endPoint y: 195, distance: 5.1
click at [256, 190] on select "Highest education level No schooling Primary Lower Secondary Upper Secondary Oc…" at bounding box center [297, 182] width 182 height 28
select select "no_schooling"
click at [206, 168] on select "Highest education level No schooling Primary Lower Secondary Upper Secondary Oc…" at bounding box center [297, 182] width 182 height 28
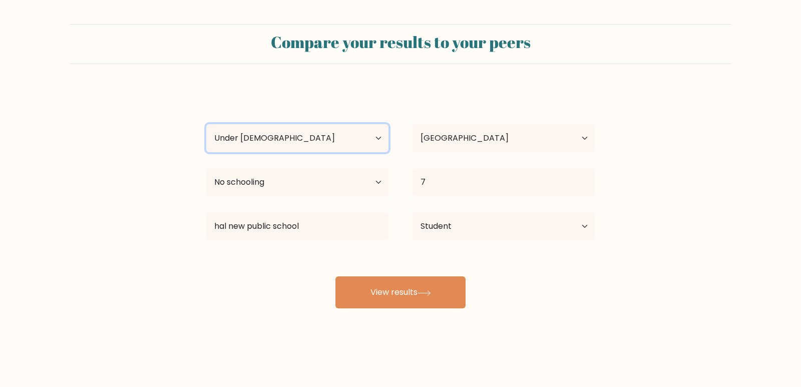
click at [253, 148] on select "Age Under 18 years old 18-24 years old 25-34 years old 35-44 years old 45-54 ye…" at bounding box center [297, 138] width 182 height 28
click at [273, 136] on select "Age Under 18 years old 18-24 years old 25-34 years old 35-44 years old 45-54 ye…" at bounding box center [297, 138] width 182 height 28
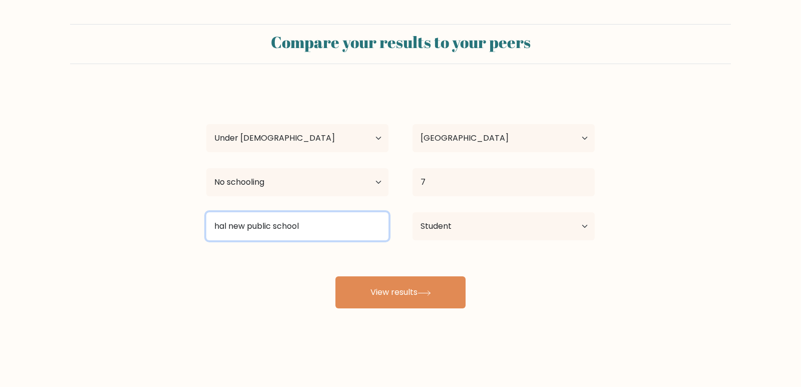
click at [258, 223] on input "hal new public school" at bounding box center [297, 226] width 182 height 28
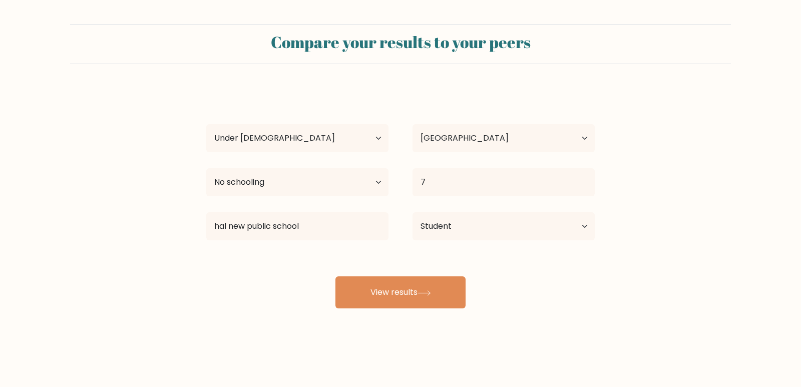
click at [267, 272] on div "gsripad d Age Under 18 years old 18-24 years old 25-34 years old 35-44 years ol…" at bounding box center [400, 198] width 400 height 220
click at [440, 218] on select "Current employment status Employed Student Retired Other / prefer not to answer" at bounding box center [503, 226] width 182 height 28
drag, startPoint x: 237, startPoint y: 268, endPoint x: 249, endPoint y: 271, distance: 12.9
click at [237, 268] on div "gsripad d Age Under 18 years old 18-24 years old 25-34 years old 35-44 years ol…" at bounding box center [400, 198] width 400 height 220
click at [415, 269] on div "gsripad d Age Under 18 years old 18-24 years old 25-34 years old 35-44 years ol…" at bounding box center [400, 198] width 400 height 220
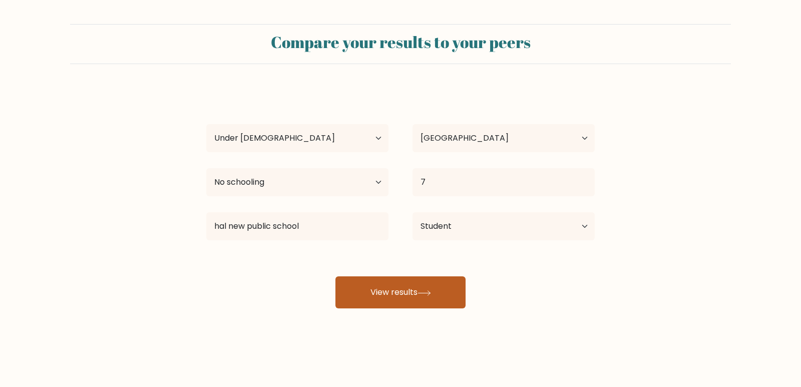
click at [397, 282] on button "View results" at bounding box center [400, 292] width 130 height 32
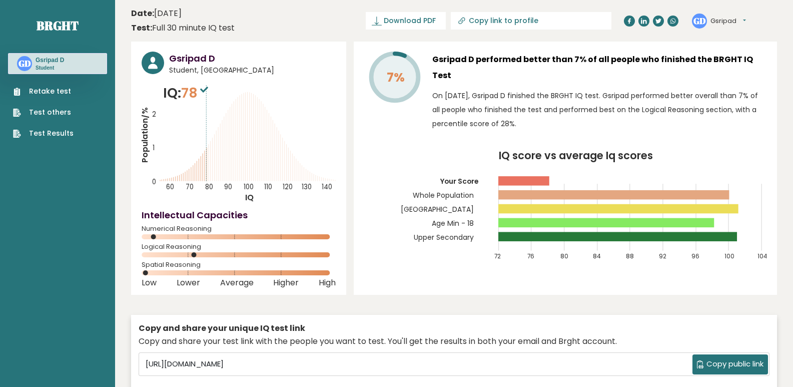
click at [330, 256] on rect at bounding box center [239, 254] width 194 height 5
